Goal: Task Accomplishment & Management: Use online tool/utility

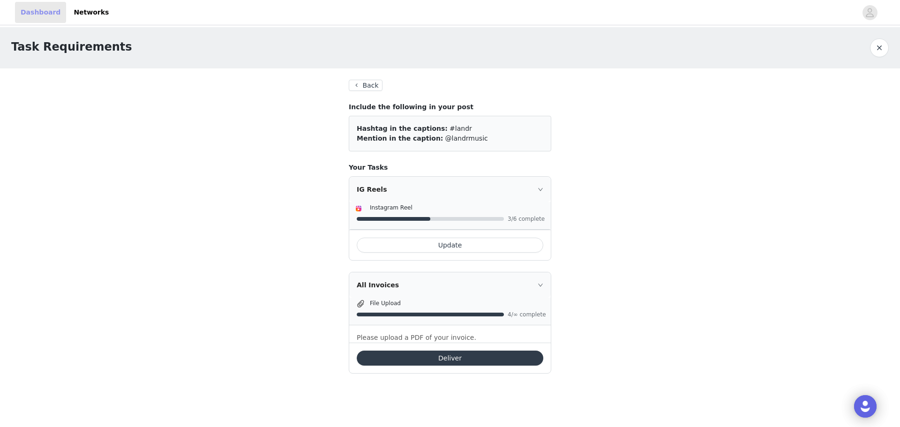
click at [46, 9] on link "Dashboard" at bounding box center [40, 12] width 51 height 21
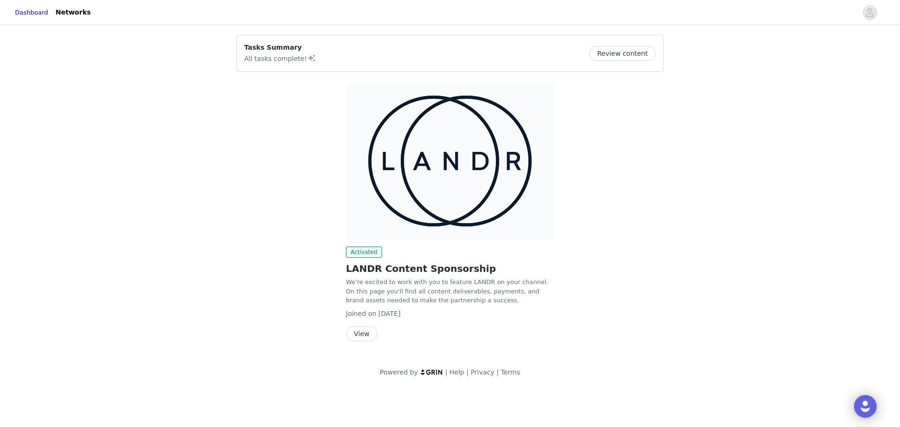
click at [365, 332] on button "View" at bounding box center [361, 333] width 31 height 15
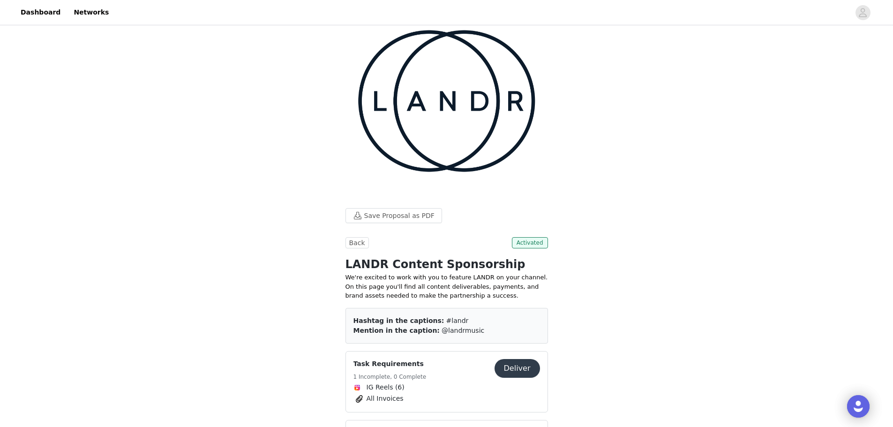
scroll to position [13, 0]
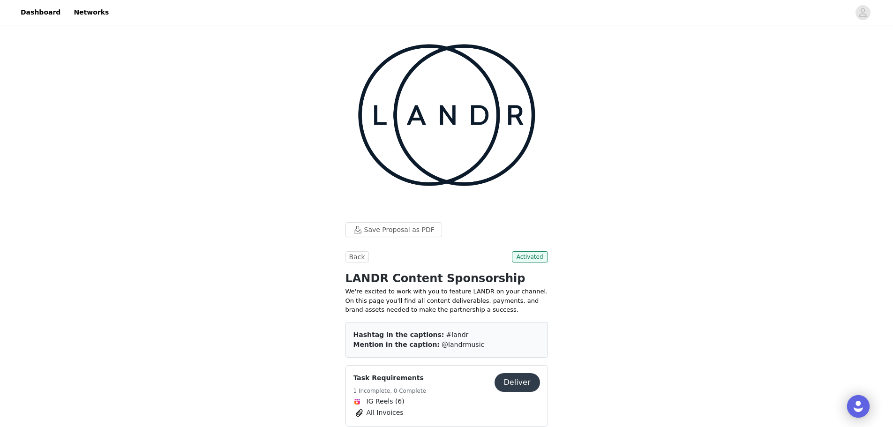
click at [378, 408] on span "All Invoices" at bounding box center [385, 413] width 37 height 10
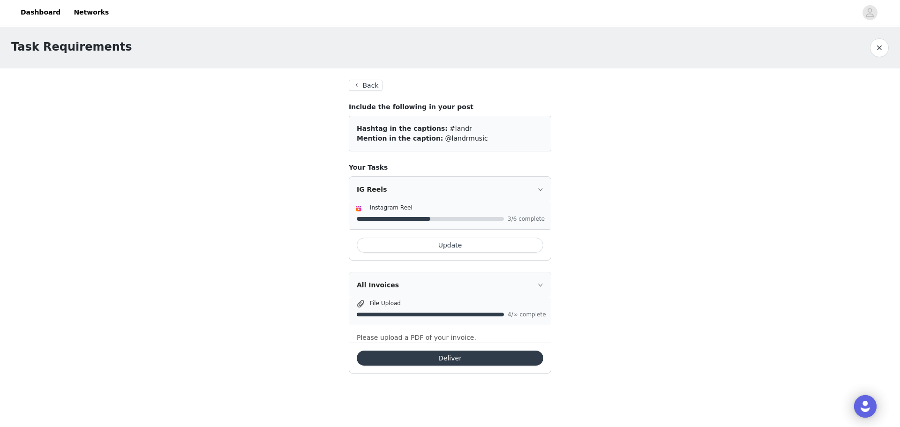
click at [408, 358] on button "Deliver" at bounding box center [450, 358] width 187 height 15
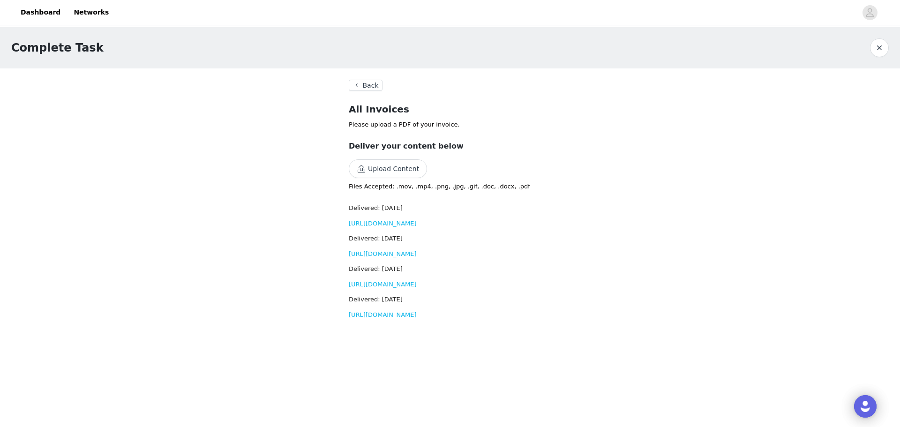
click at [397, 175] on button "Upload Content" at bounding box center [388, 168] width 78 height 19
click at [417, 349] on link "[URL][DOMAIN_NAME]" at bounding box center [383, 345] width 68 height 7
